Goal: Find specific page/section: Find specific page/section

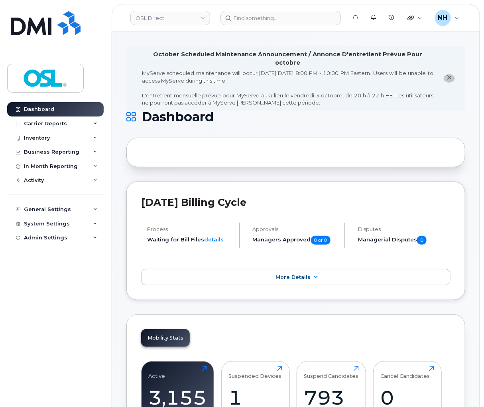
click at [235, 154] on div at bounding box center [295, 153] width 339 height 30
click at [206, 157] on div at bounding box center [295, 153] width 339 height 30
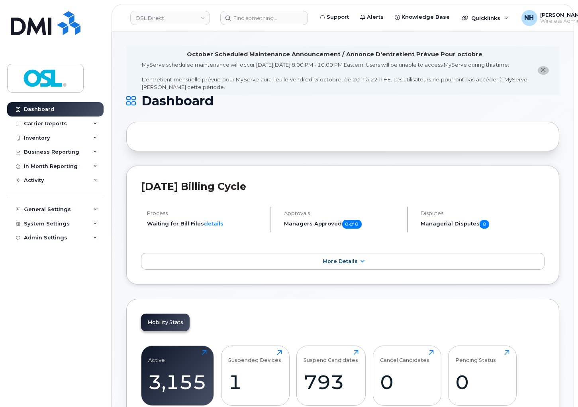
click at [202, 148] on div at bounding box center [342, 137] width 433 height 30
click at [246, 21] on input at bounding box center [264, 18] width 88 height 14
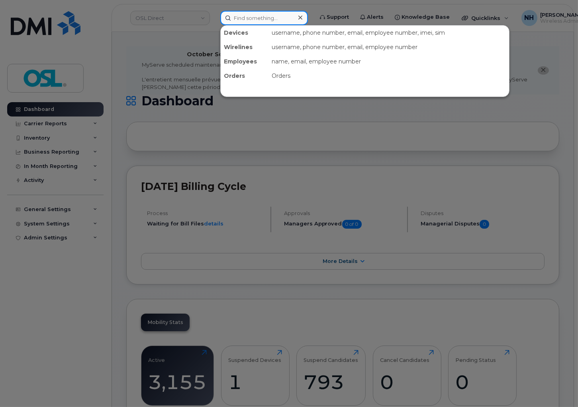
paste input "REKA000150905"
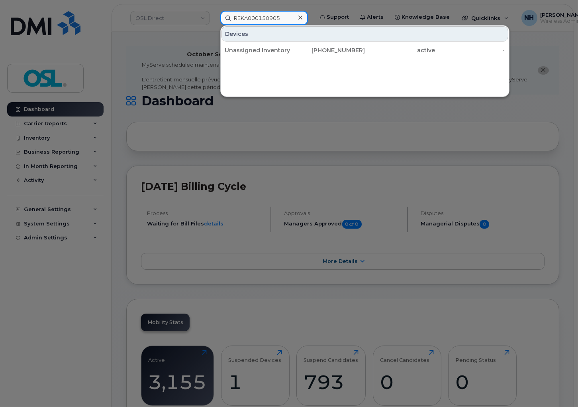
click at [264, 22] on input "REKA000150905" at bounding box center [264, 18] width 88 height 14
paste input "98"
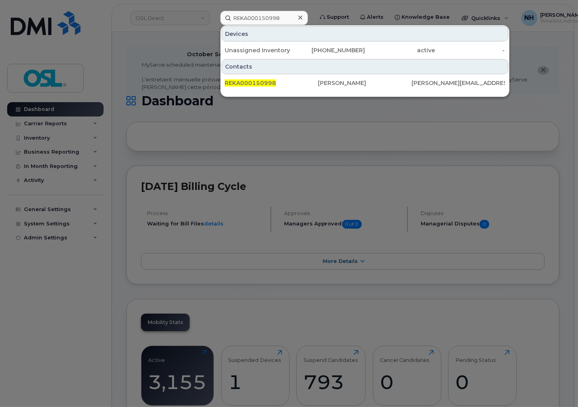
click at [275, 10] on div at bounding box center [289, 203] width 578 height 407
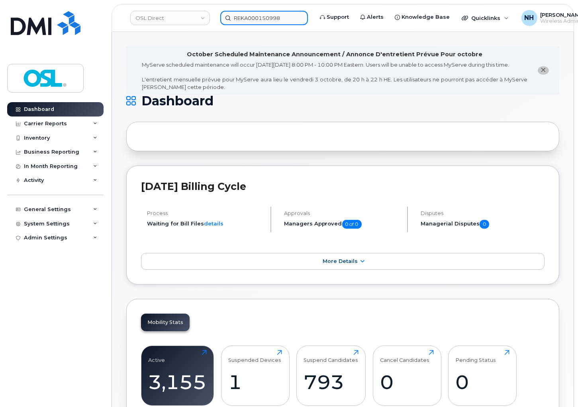
click at [274, 13] on input "REKA000150998" at bounding box center [264, 18] width 88 height 14
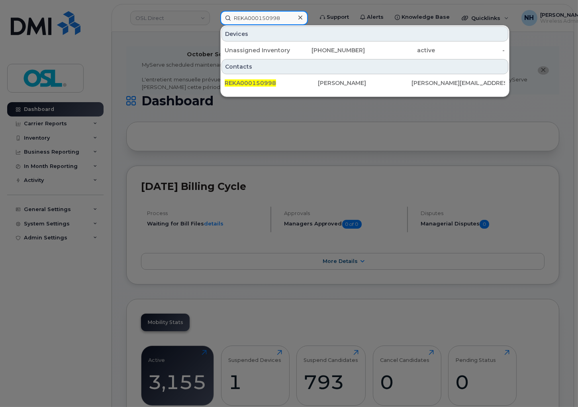
paste input "4169496234"
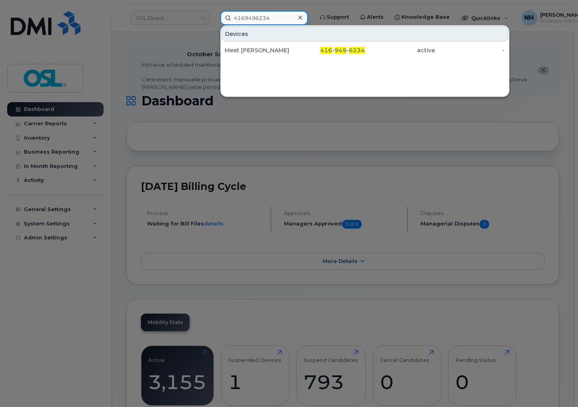
click at [238, 17] on input "4169496234" at bounding box center [264, 18] width 88 height 14
paste input "5142395437"
click at [280, 18] on input "5142395437" at bounding box center [264, 18] width 88 height 14
paste input "9022214553"
click at [276, 18] on input "9022214553" at bounding box center [264, 18] width 88 height 14
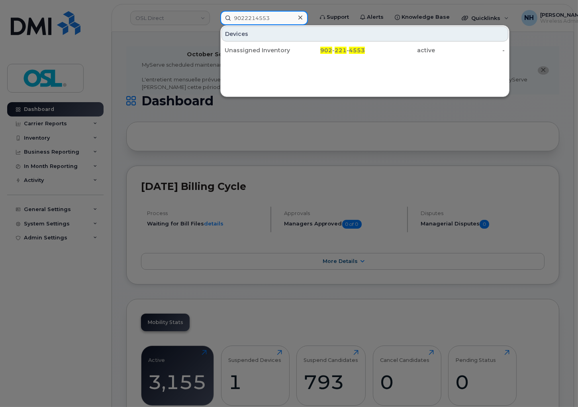
paste input "REKA000005031"
click at [270, 20] on input "REKA000005031" at bounding box center [264, 18] width 88 height 14
paste input "5146013985"
click at [262, 11] on input "5146013985" at bounding box center [264, 18] width 88 height 14
paste input "REKA000151001"
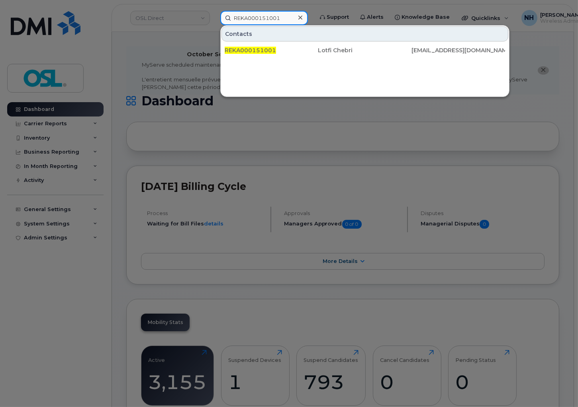
click at [253, 18] on input "REKA000151001" at bounding box center [264, 18] width 88 height 14
paste input "4383412132"
click at [272, 18] on input "4383412132" at bounding box center [264, 18] width 88 height 14
paste input "REKA000150991"
click at [270, 17] on input "REKA000150991" at bounding box center [264, 18] width 88 height 14
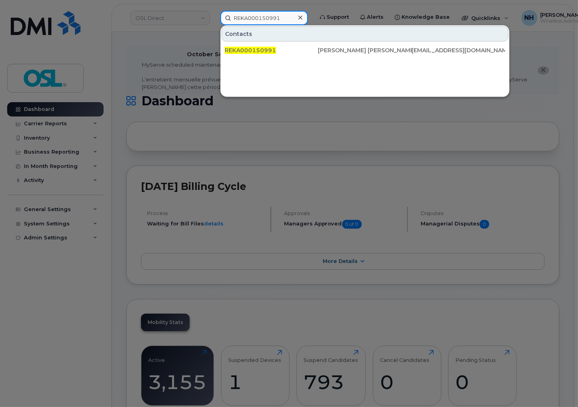
paste input "4383412132"
click at [279, 13] on input "4383412132" at bounding box center [264, 18] width 88 height 14
paste input "5142343256"
click at [271, 15] on input "5142343256" at bounding box center [264, 18] width 88 height 14
paste input "REKA000150990"
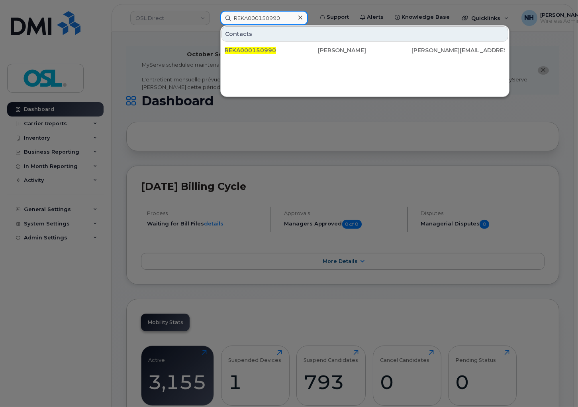
click at [267, 18] on input "REKA000150990" at bounding box center [264, 18] width 88 height 14
paste input "6476164869"
click at [251, 22] on input "6476164869" at bounding box center [264, 18] width 88 height 14
paste input "4312787392"
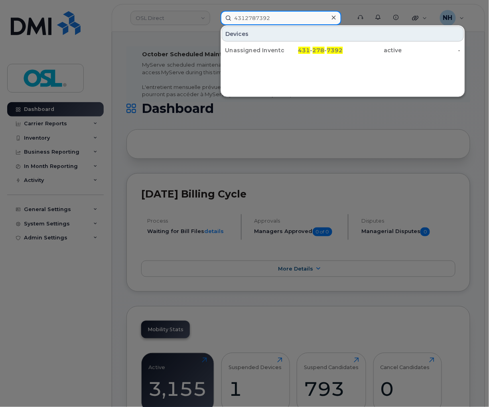
click at [254, 13] on input "4312787392" at bounding box center [280, 18] width 121 height 14
paste input "REKA000150964"
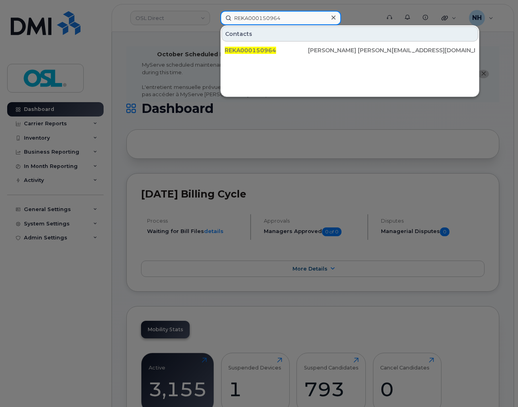
click at [290, 16] on input "REKA000150964" at bounding box center [280, 18] width 121 height 14
paste input "4312787392"
click at [232, 16] on input "4312787392" at bounding box center [280, 18] width 121 height 14
paste input "83341340"
click at [269, 21] on input "4383341340" at bounding box center [280, 18] width 121 height 14
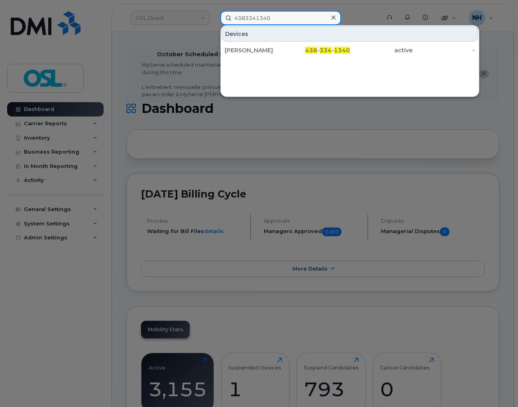
paste input "REKA000150989"
click at [281, 20] on input "REKA000150989" at bounding box center [280, 18] width 121 height 14
paste input "4383341340"
click at [239, 19] on input "4383341340" at bounding box center [280, 18] width 121 height 14
paste input "165260342"
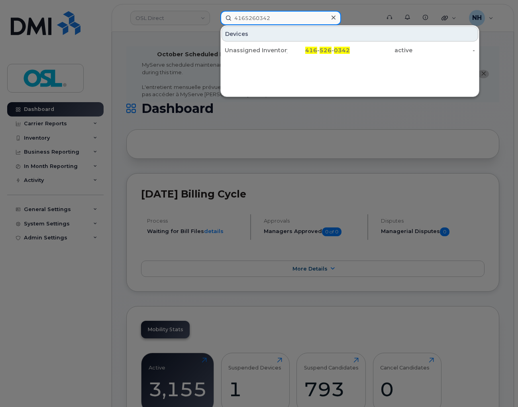
click at [277, 16] on input "4165260342" at bounding box center [280, 18] width 121 height 14
paste input "REKA000150944"
click at [261, 22] on input "REKA000150944" at bounding box center [280, 18] width 121 height 14
paste input "4374339302"
click at [294, 18] on input "4374339302" at bounding box center [280, 18] width 121 height 14
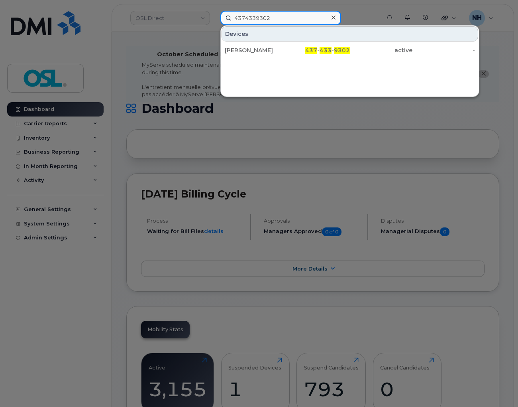
paste input "REKA000150900"
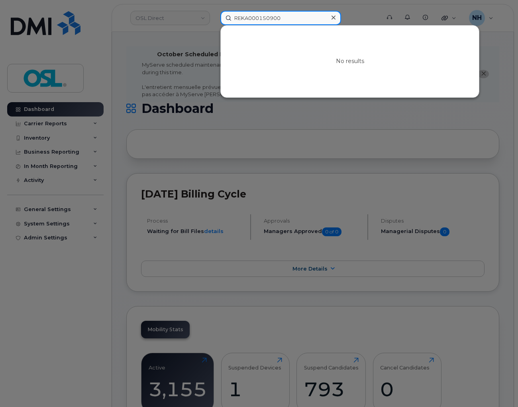
click at [257, 14] on input "REKA000150900" at bounding box center [280, 18] width 121 height 14
paste input "4372970601"
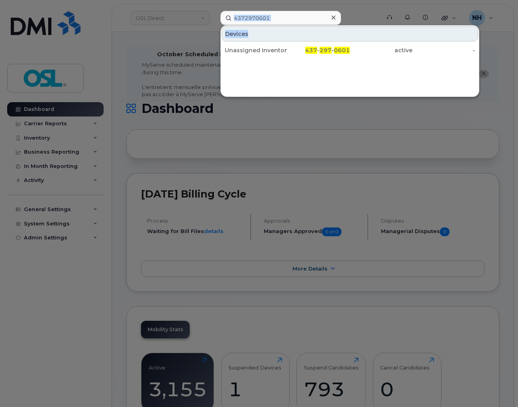
click at [305, 23] on div "4372970601 Devices Unassigned Inventory 437 - 297 - 0601 active -" at bounding box center [297, 18] width 155 height 14
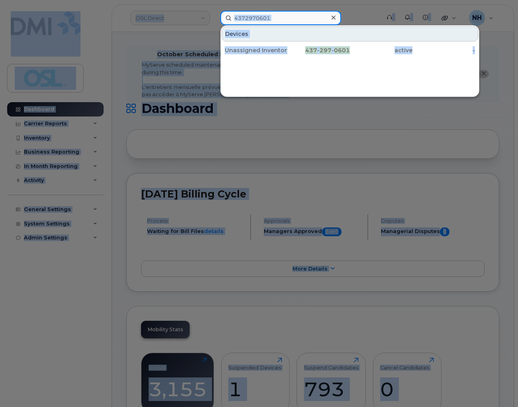
click at [301, 18] on input "4372970601" at bounding box center [280, 18] width 121 height 14
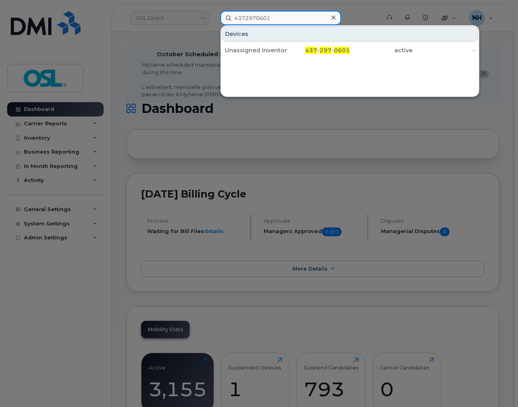
paste input "REKA000150899"
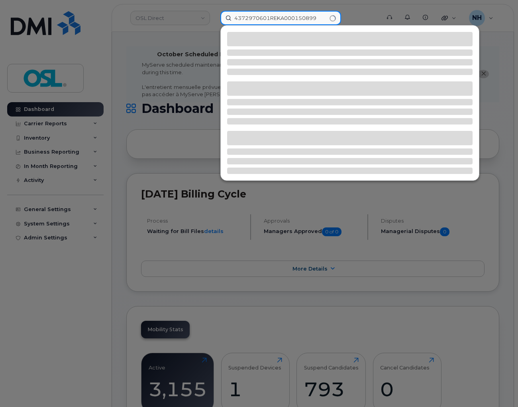
paste input
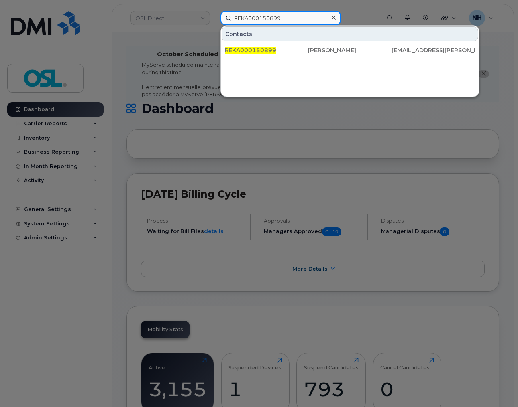
click at [276, 18] on input "REKA000150899" at bounding box center [280, 18] width 121 height 14
paste input "6472242568"
click at [289, 11] on input "6472242568" at bounding box center [280, 18] width 121 height 14
paste input "REKA000150901"
click at [264, 15] on input "REKA000150901" at bounding box center [280, 18] width 121 height 14
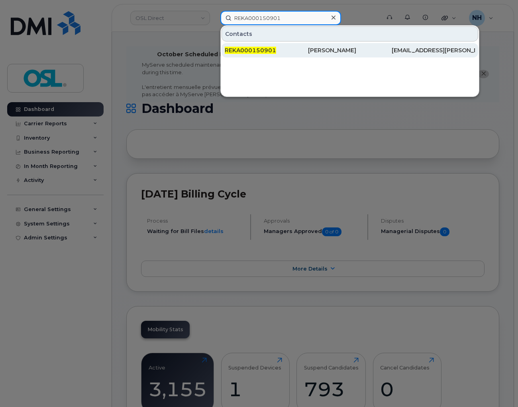
paste input "6132034654"
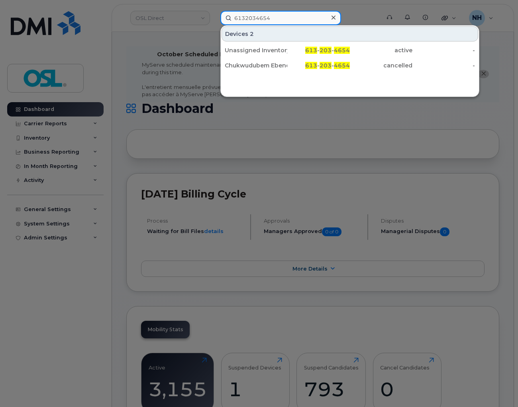
click at [303, 19] on input "6132034654" at bounding box center [280, 18] width 121 height 14
paste input "REKA000150982"
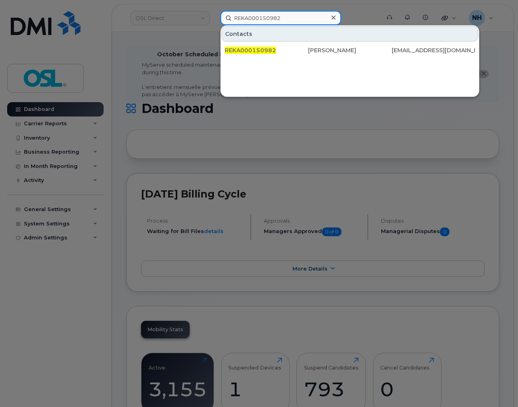
click at [272, 21] on input "REKA000150982" at bounding box center [280, 18] width 121 height 14
click at [257, 11] on input "REKA000150982" at bounding box center [280, 18] width 121 height 14
paste input "6132034654"
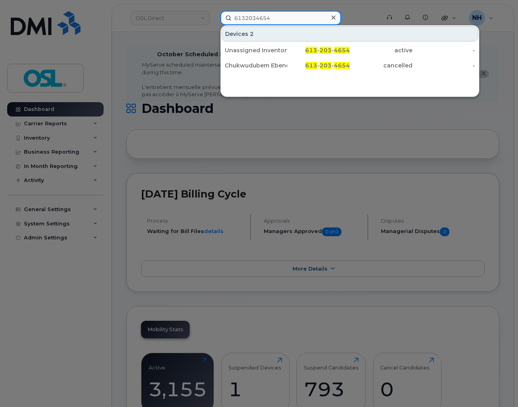
click at [256, 15] on input "6132034654" at bounding box center [280, 18] width 121 height 14
paste input "4164272657"
click at [264, 18] on input "4164272657" at bounding box center [280, 18] width 121 height 14
paste input "REKA000150904"
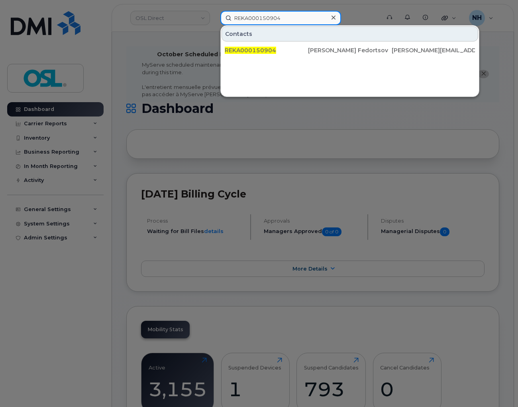
click at [276, 14] on input "REKA000150904" at bounding box center [280, 18] width 121 height 14
paste input "9027175182"
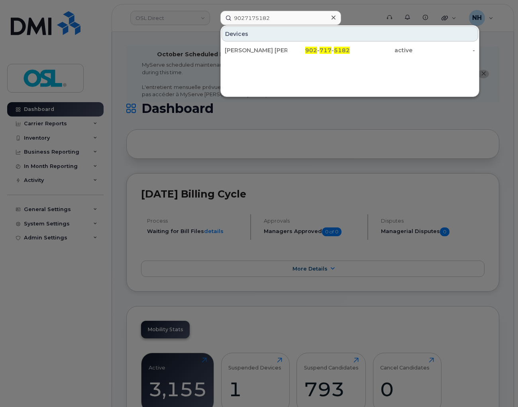
click at [392, 146] on div at bounding box center [259, 203] width 518 height 407
click at [271, 20] on input "9027175182" at bounding box center [280, 18] width 121 height 14
drag, startPoint x: 289, startPoint y: 175, endPoint x: 484, endPoint y: 20, distance: 248.5
click at [297, 173] on div at bounding box center [259, 203] width 518 height 407
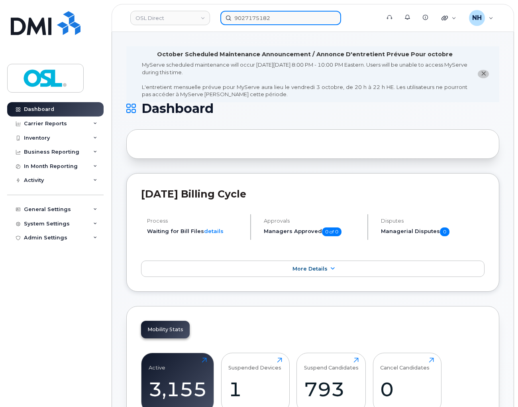
click at [301, 15] on input "9027175182" at bounding box center [280, 18] width 121 height 14
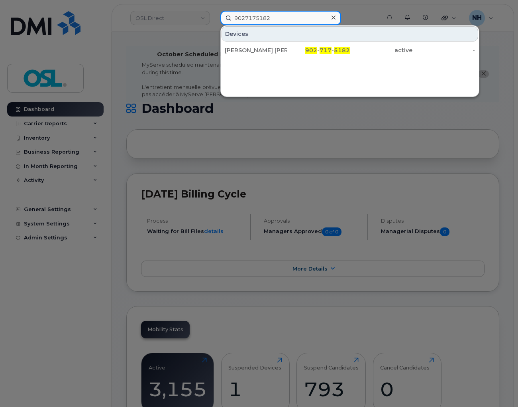
click at [268, 15] on input "9027175182" at bounding box center [280, 18] width 121 height 14
paste input "3435985559"
type input "3435985559"
